Goal: Task Accomplishment & Management: Use online tool/utility

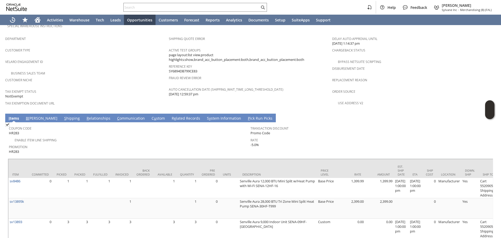
scroll to position [339, 0]
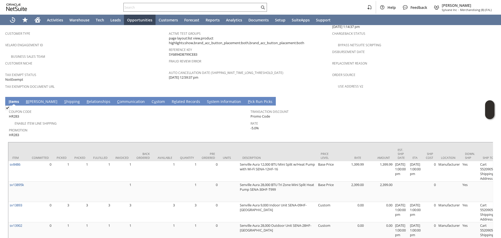
click at [170, 99] on link "R e lated Records" at bounding box center [185, 102] width 31 height 6
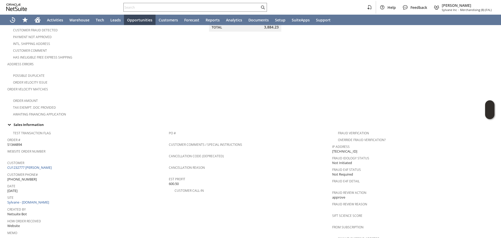
scroll to position [183, 0]
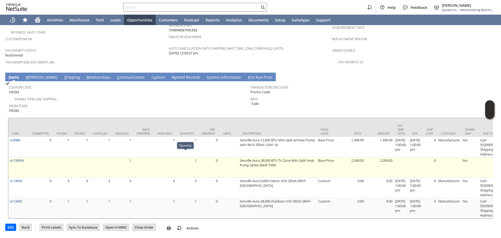
scroll to position [401, 0]
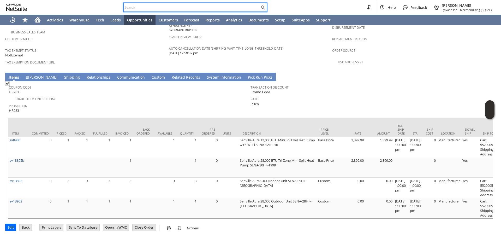
click at [194, 8] on input "text" at bounding box center [192, 7] width 136 height 6
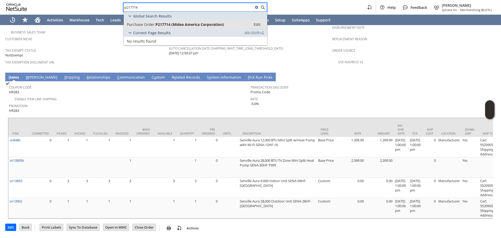
type input "p217714"
click at [194, 23] on span "P217714 (Midea America Corporation)" at bounding box center [189, 24] width 68 height 5
